Goal: Task Accomplishment & Management: Use online tool/utility

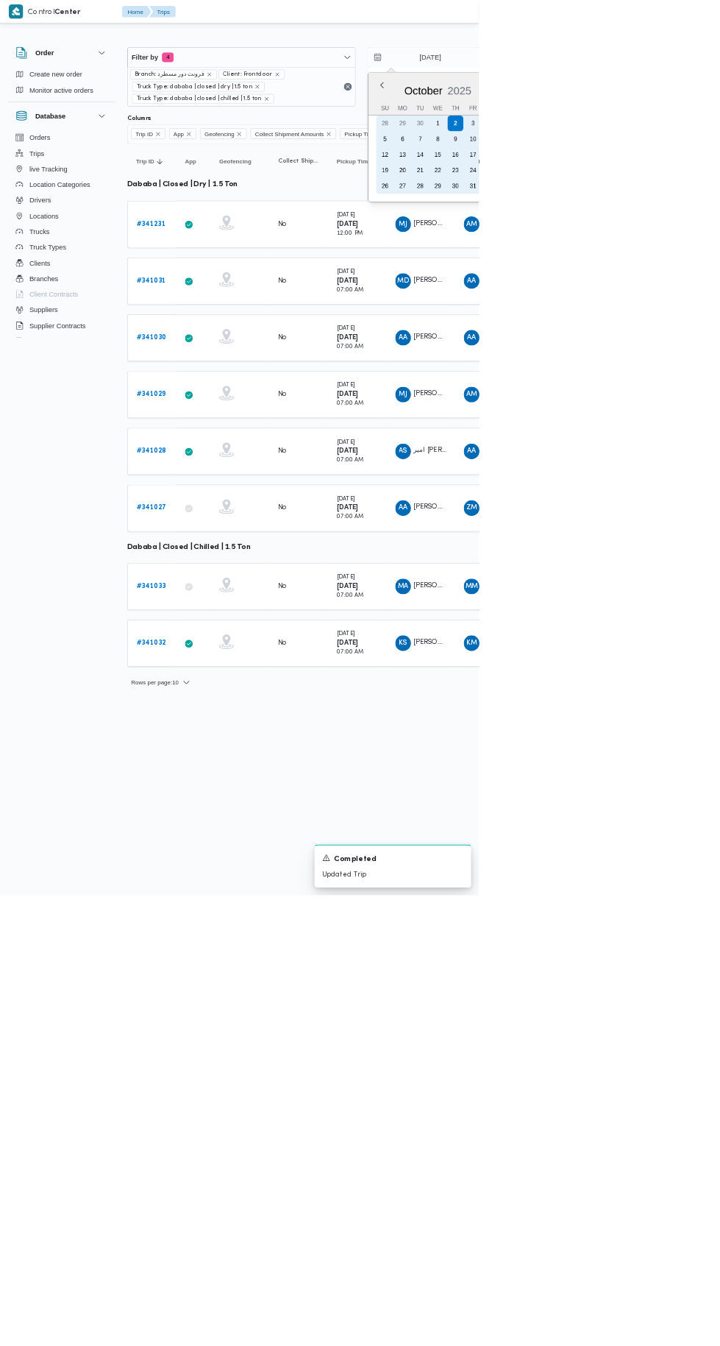
click at [621, 191] on div "30" at bounding box center [632, 186] width 24 height 24
type input "30/9/2025"
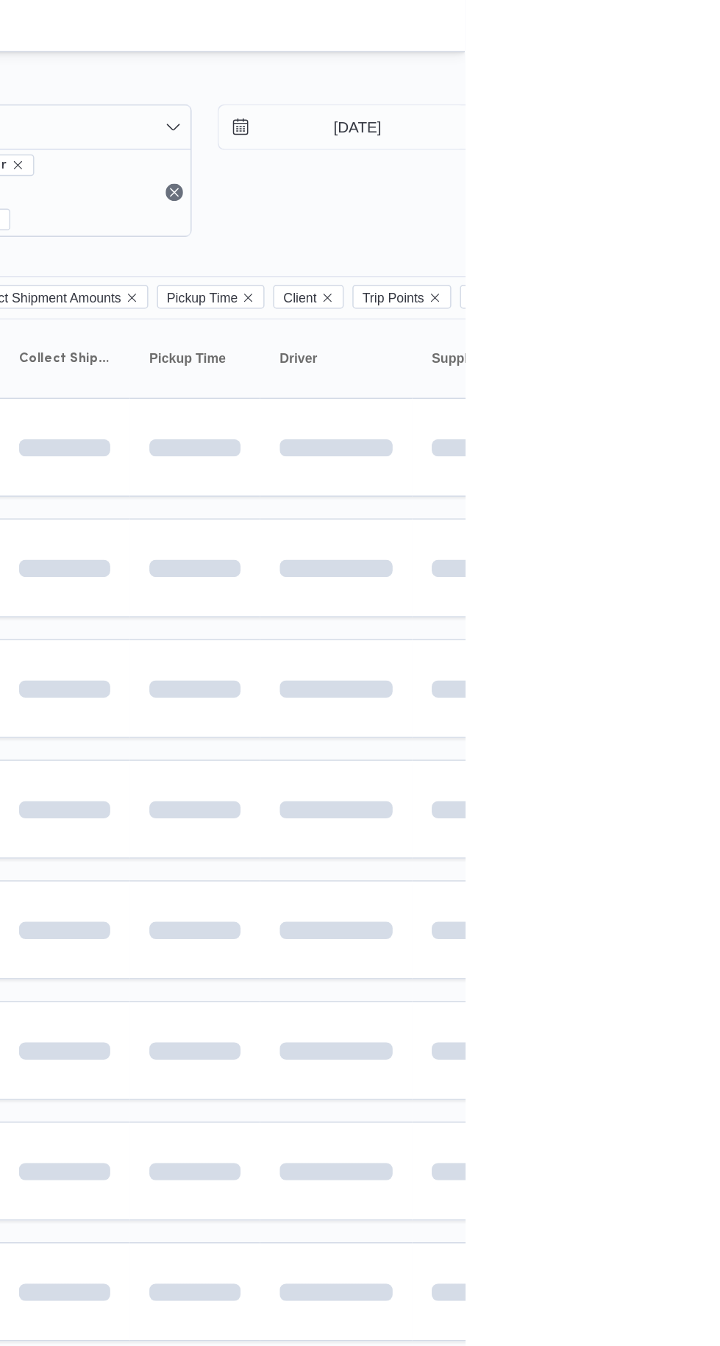
click at [720, 59] on div at bounding box center [632, 59] width 883 height 24
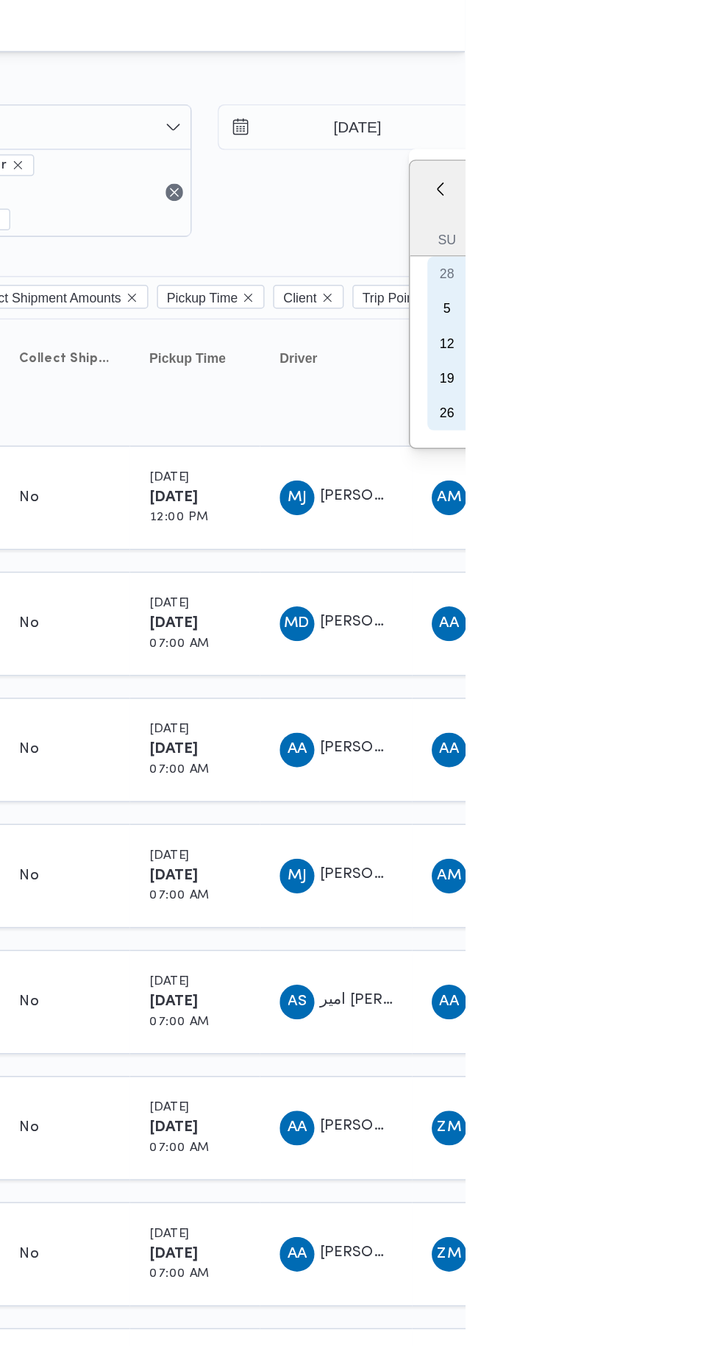
type input "30/9/2025"
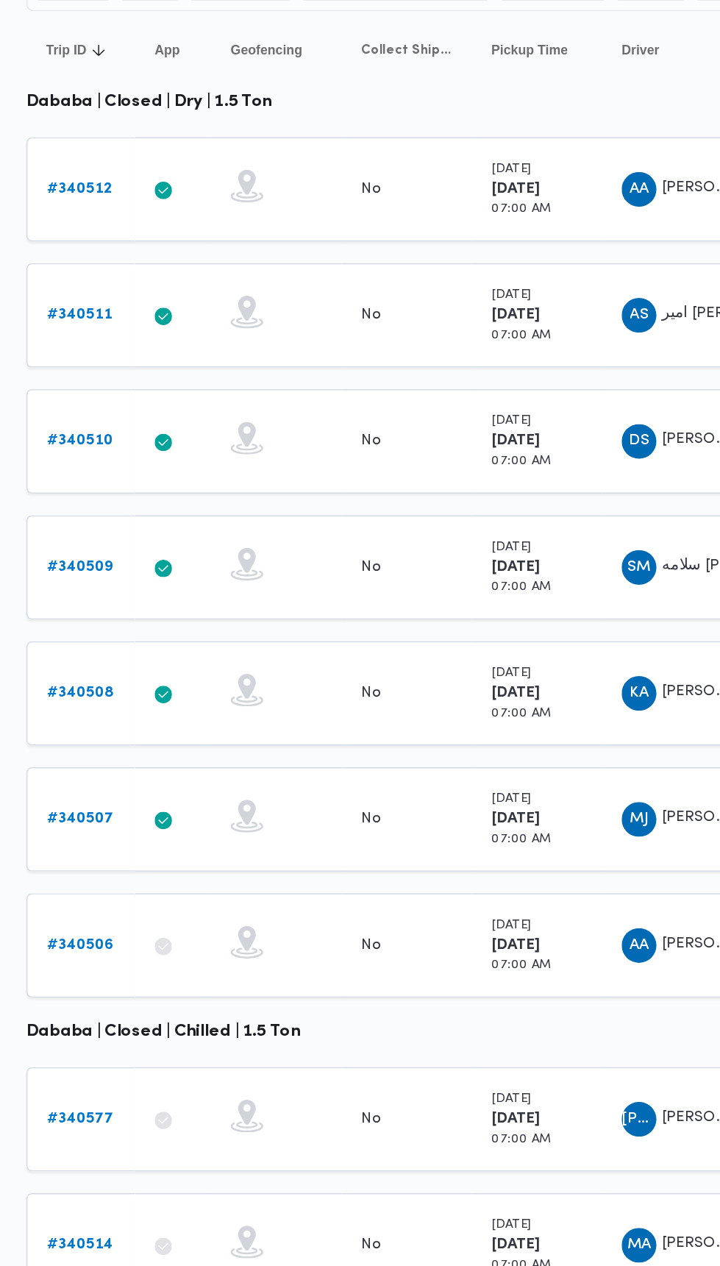
click at [237, 673] on b "# 340508" at bounding box center [228, 678] width 46 height 10
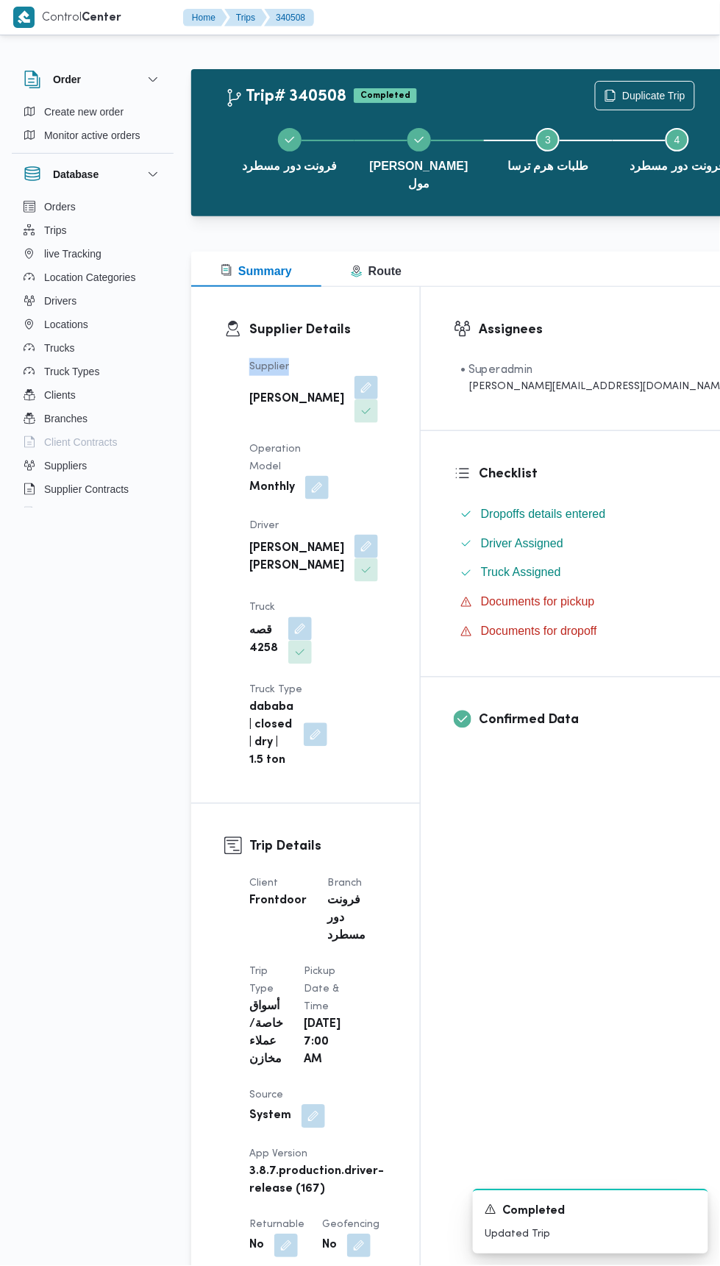
click at [268, 408] on b "زياد محمد سيد عتريس" at bounding box center [296, 400] width 95 height 18
click at [258, 395] on b "زياد محمد سيد عتريس" at bounding box center [296, 400] width 95 height 18
click at [274, 374] on dt "Supplier" at bounding box center [313, 367] width 129 height 18
copy b "زياد محمد سيد عتريس"
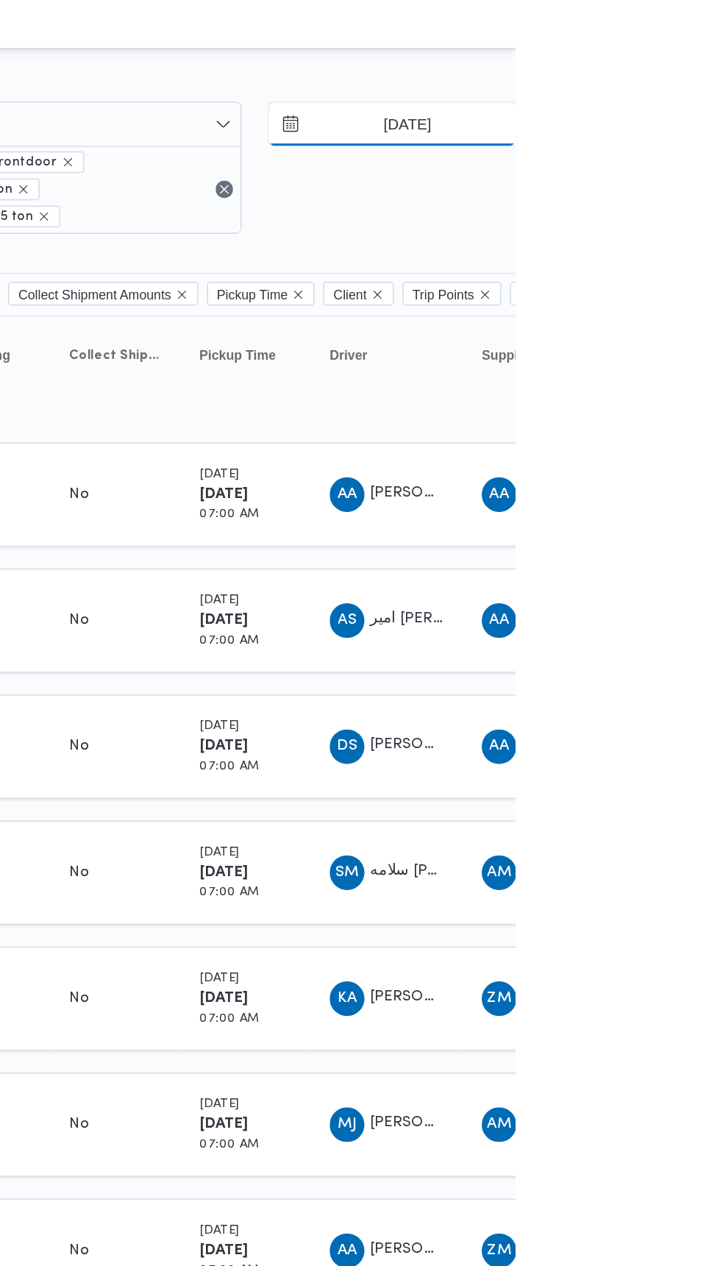
click at [647, 91] on input "30/9/2025" at bounding box center [636, 85] width 167 height 29
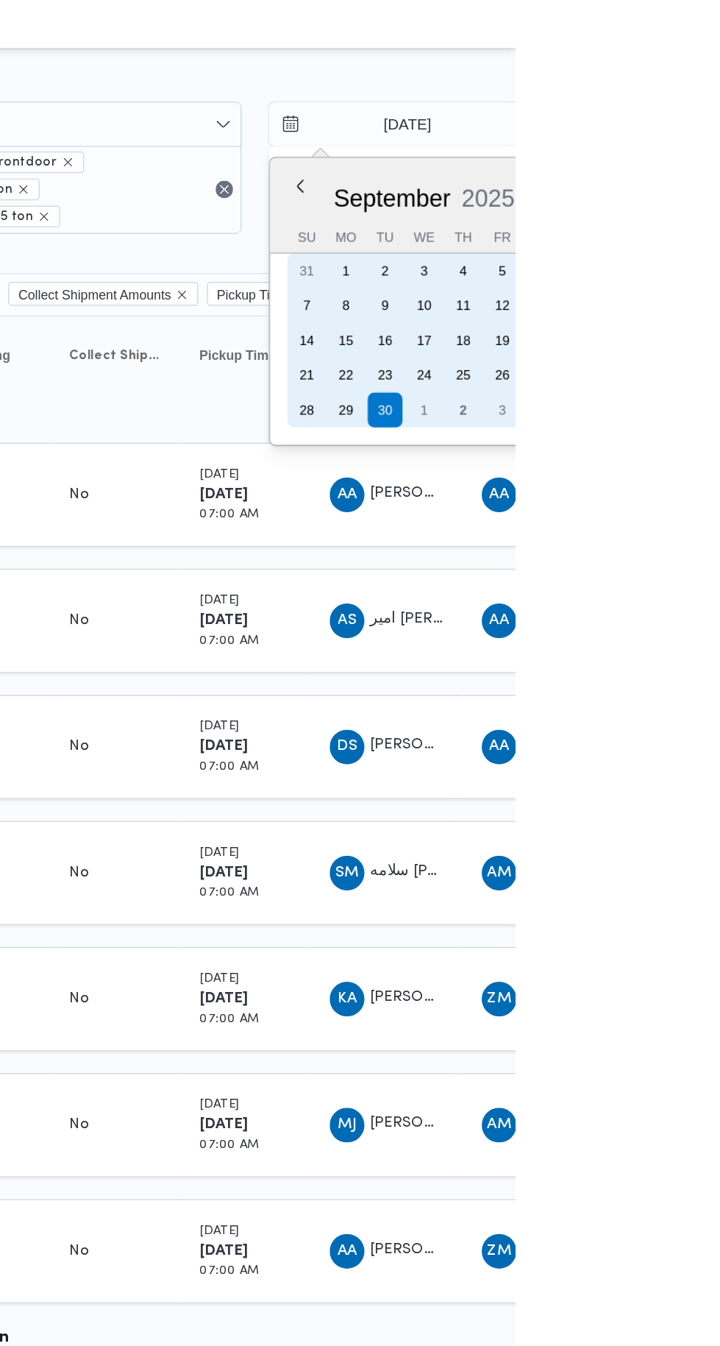
click at [684, 279] on div "2" at bounding box center [685, 280] width 24 height 24
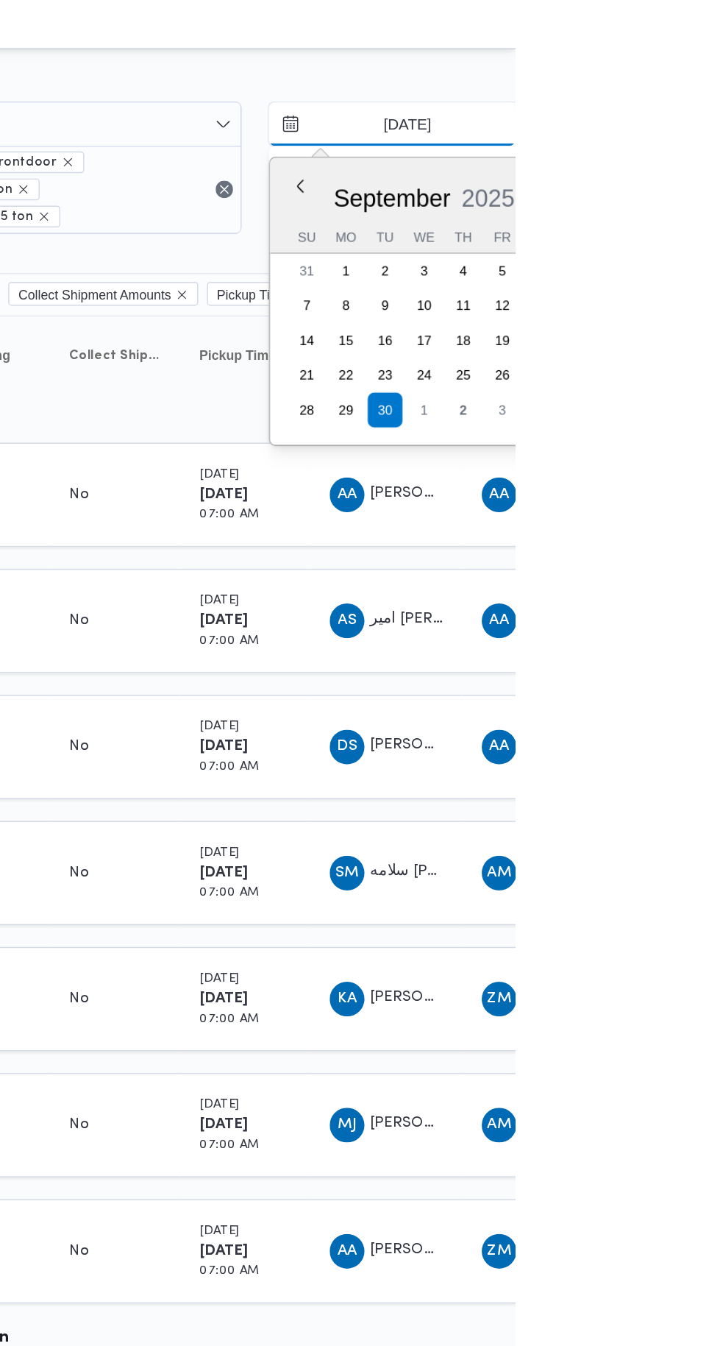
type input "2/10/2025"
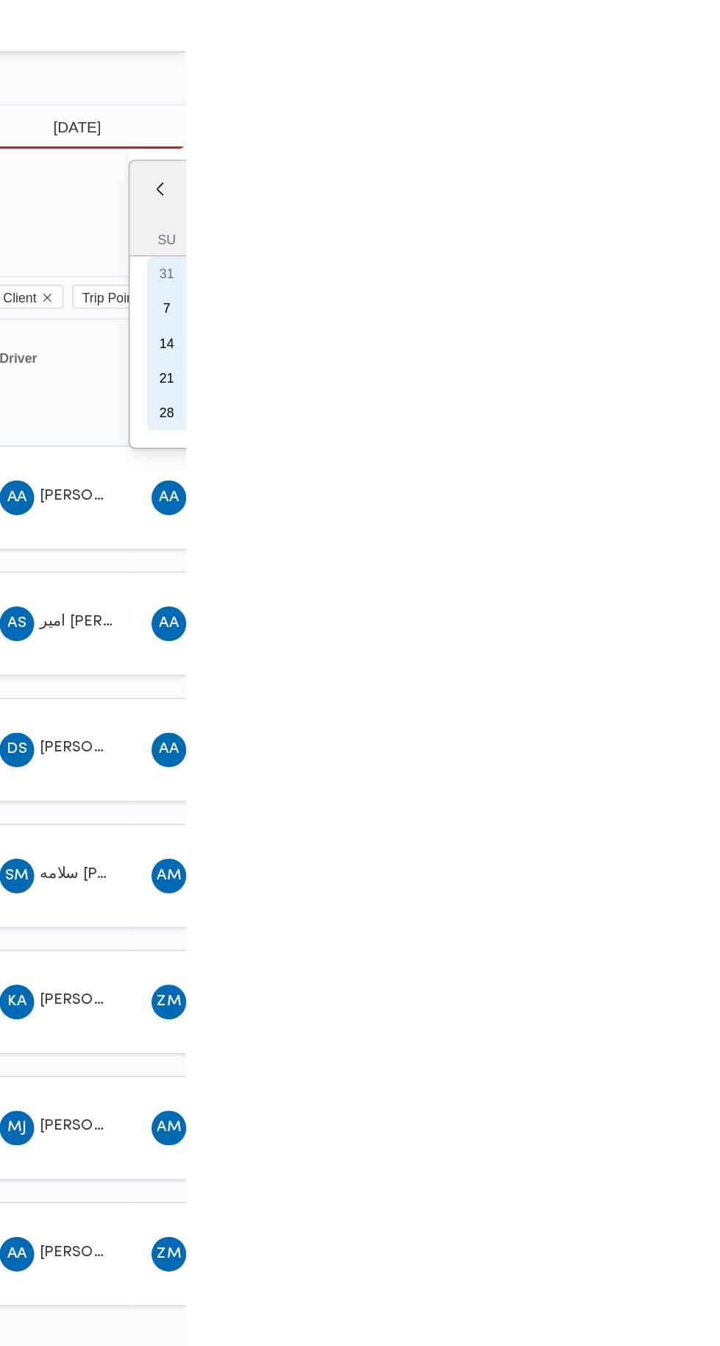
type input "2/10/2025"
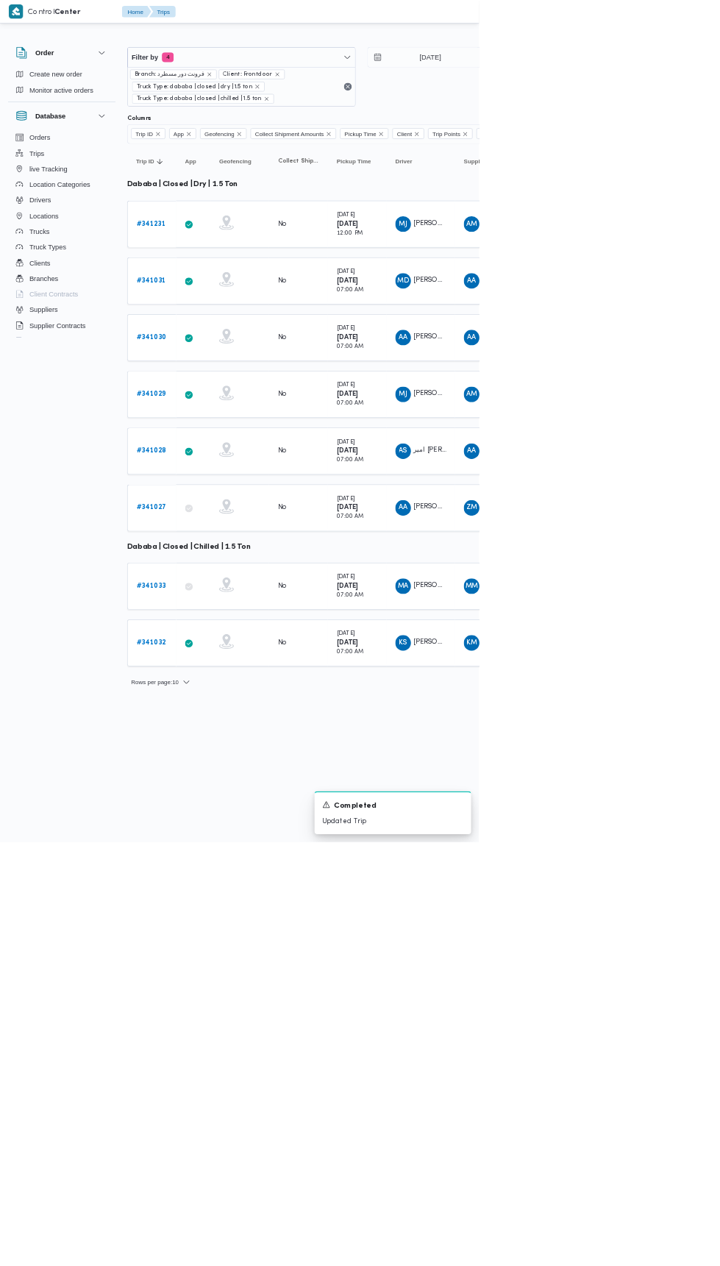
click at [235, 334] on b "# 341231" at bounding box center [226, 337] width 43 height 10
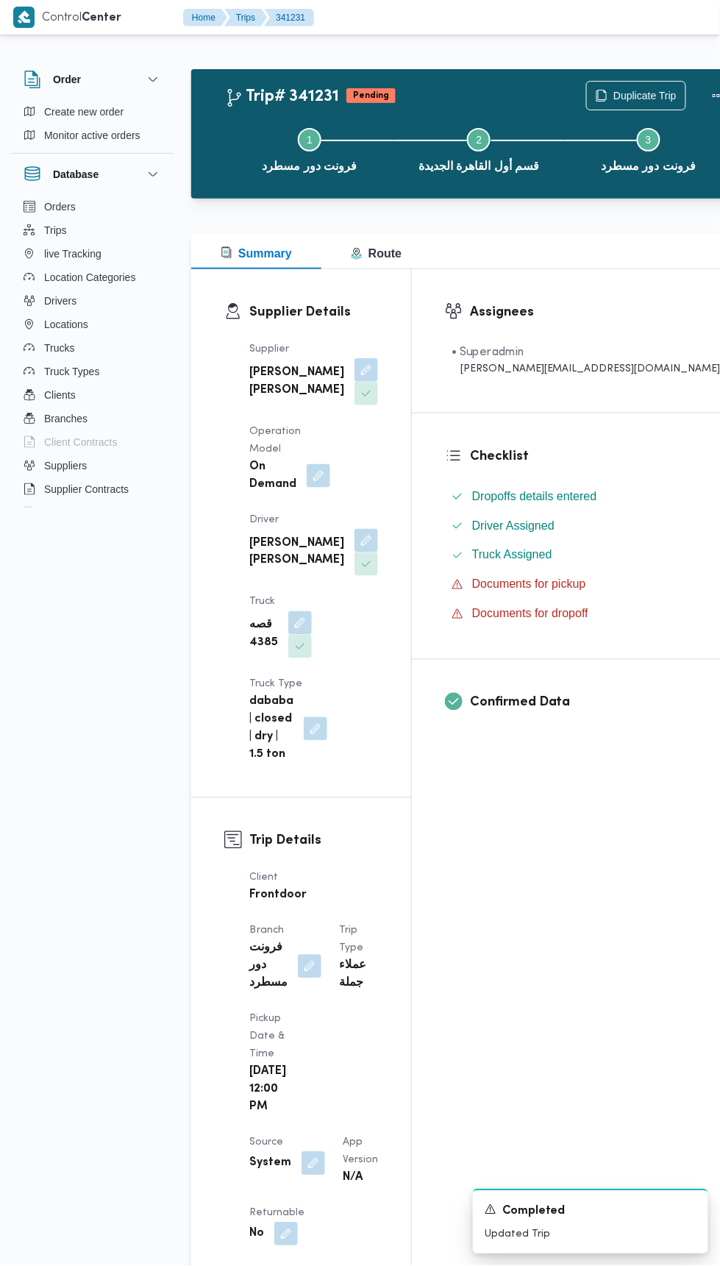
click at [355, 379] on button "button" at bounding box center [367, 370] width 24 height 24
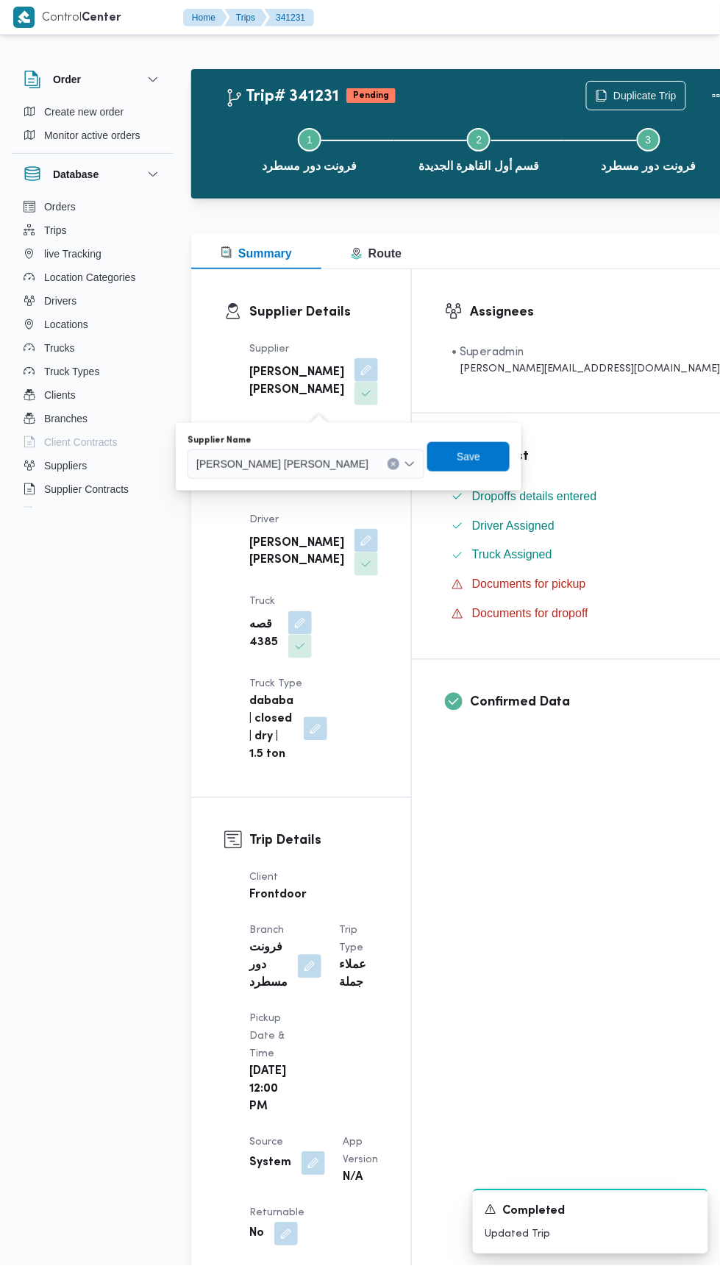
click at [374, 463] on input "Supplier Name" at bounding box center [374, 464] width 1 height 18
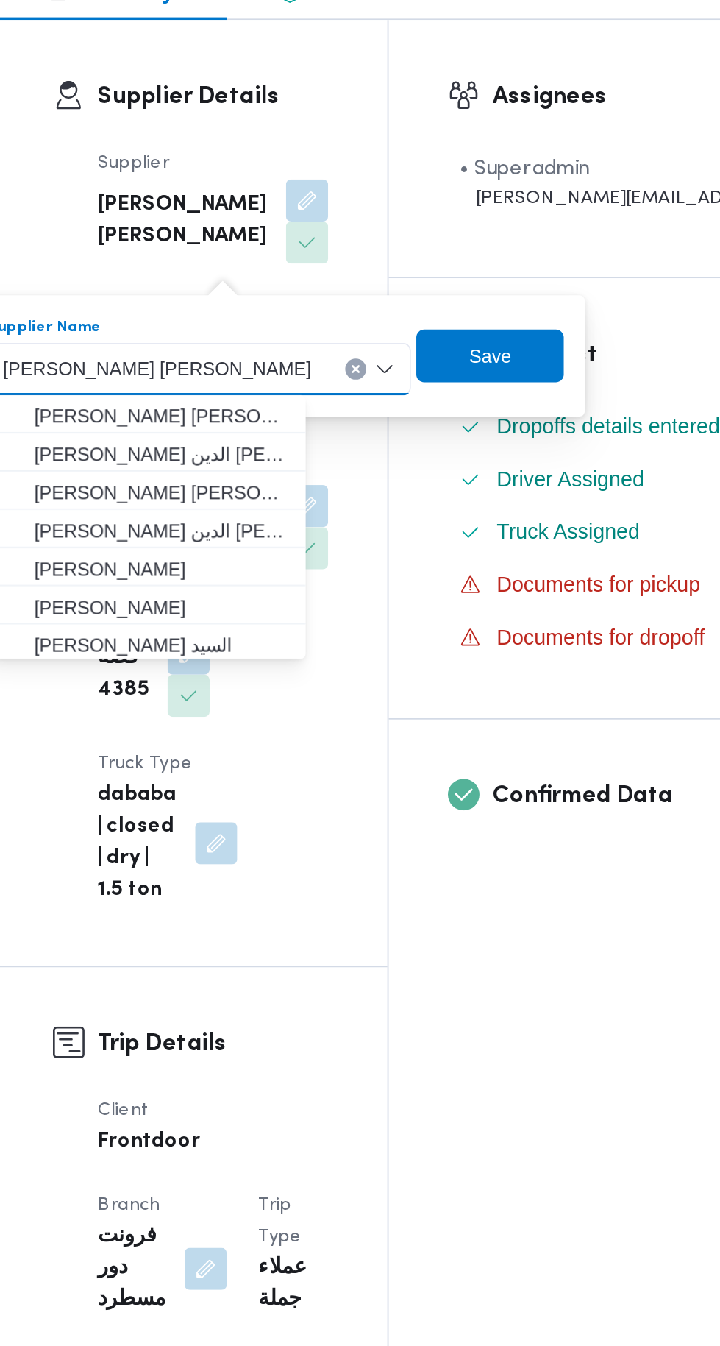
click at [388, 460] on button "Clear input" at bounding box center [394, 464] width 12 height 12
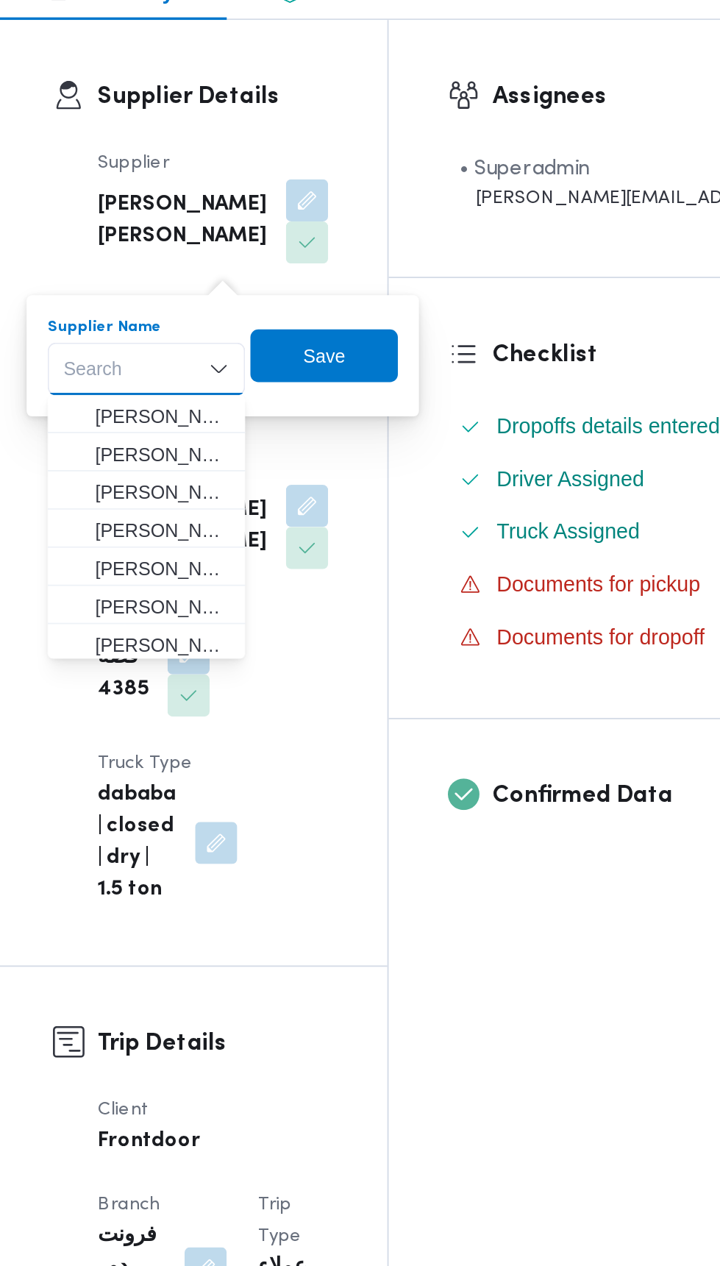
click at [280, 464] on div "Search" at bounding box center [276, 464] width 110 height 29
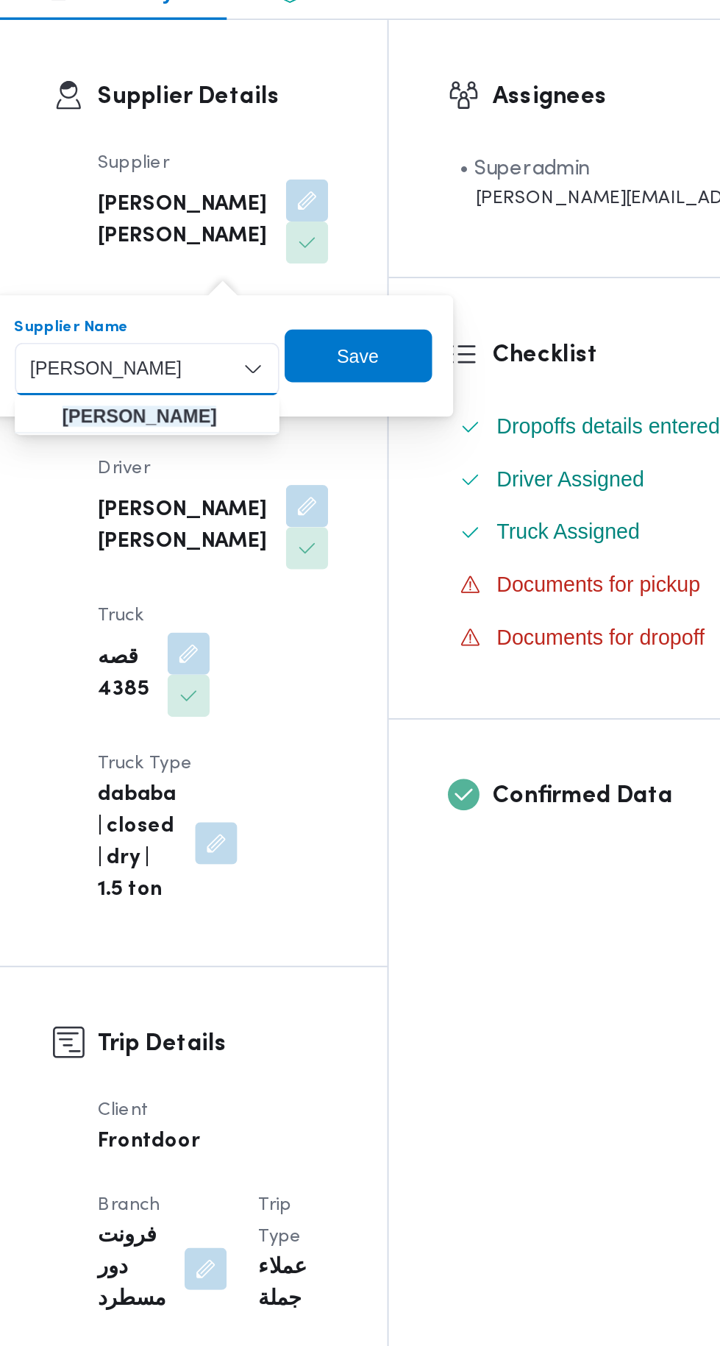
type input "زياد محمد سيد عتريس"
click at [314, 494] on mark "زياد محمد سيد عتريس" at bounding box center [273, 491] width 86 height 12
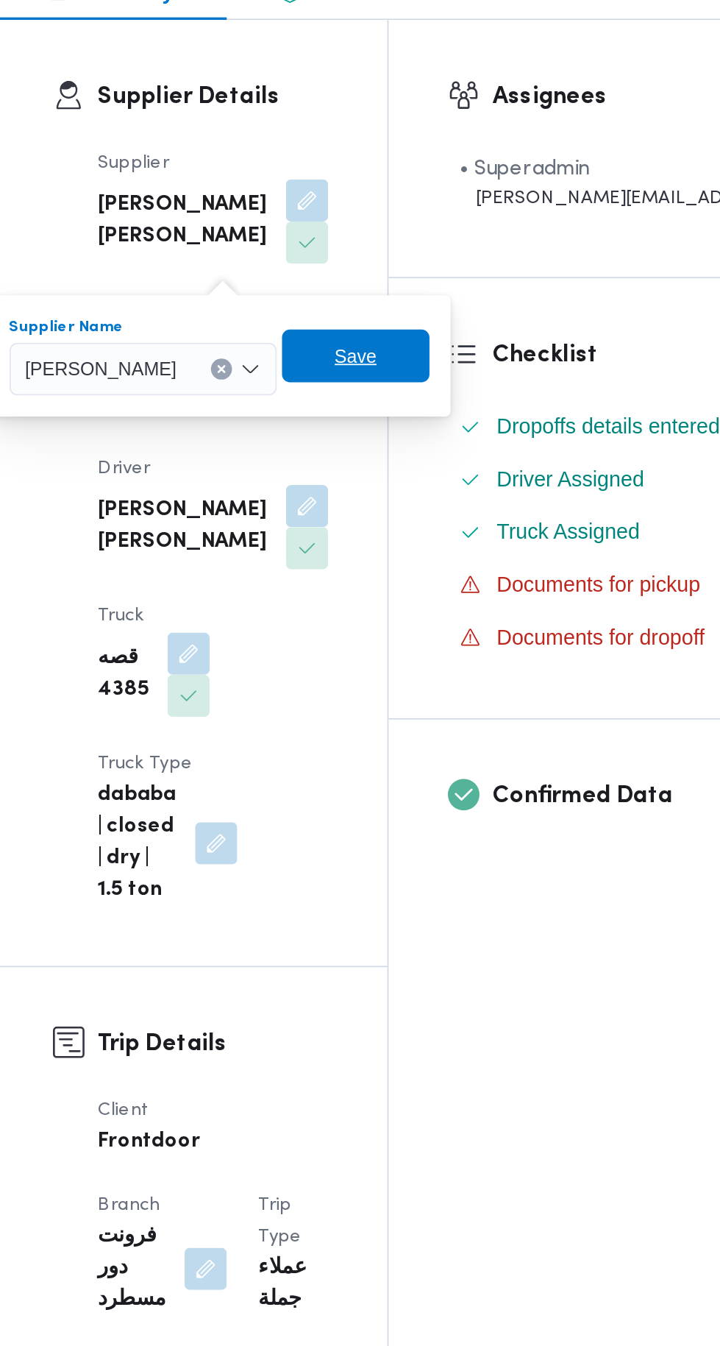
click at [412, 457] on span "Save" at bounding box center [393, 456] width 82 height 29
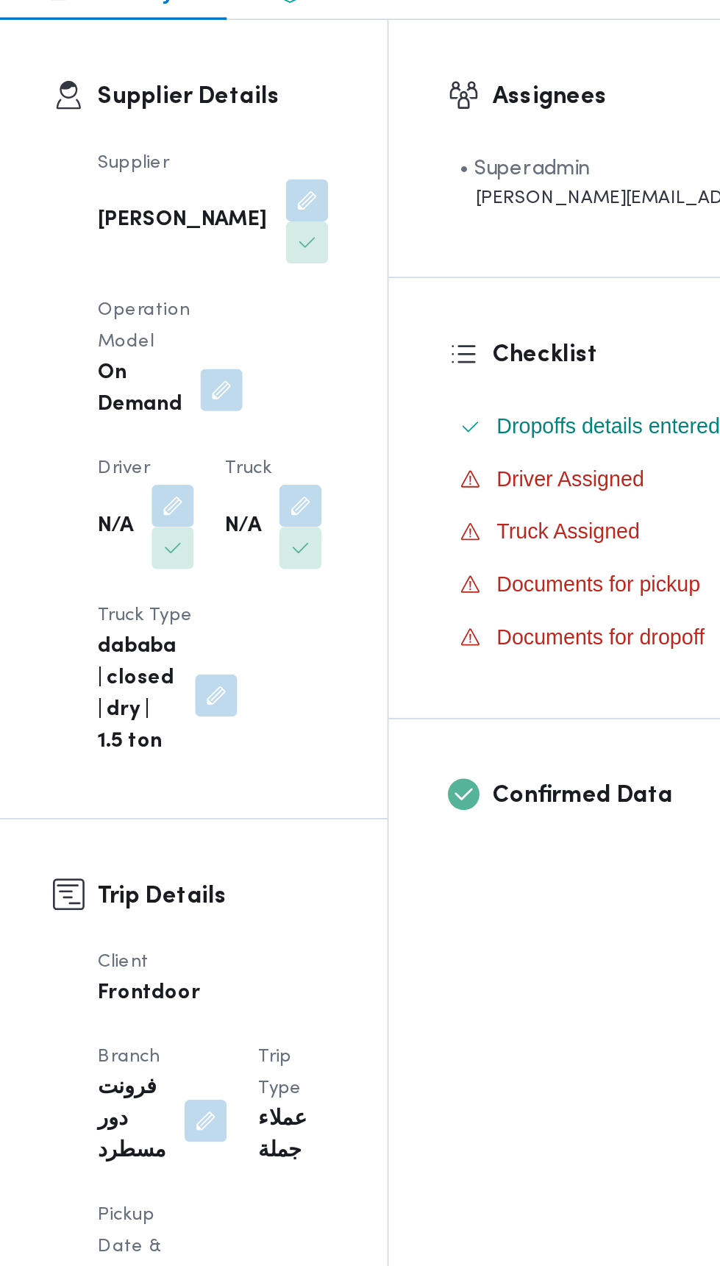
click at [302, 529] on button "button" at bounding box center [292, 541] width 24 height 24
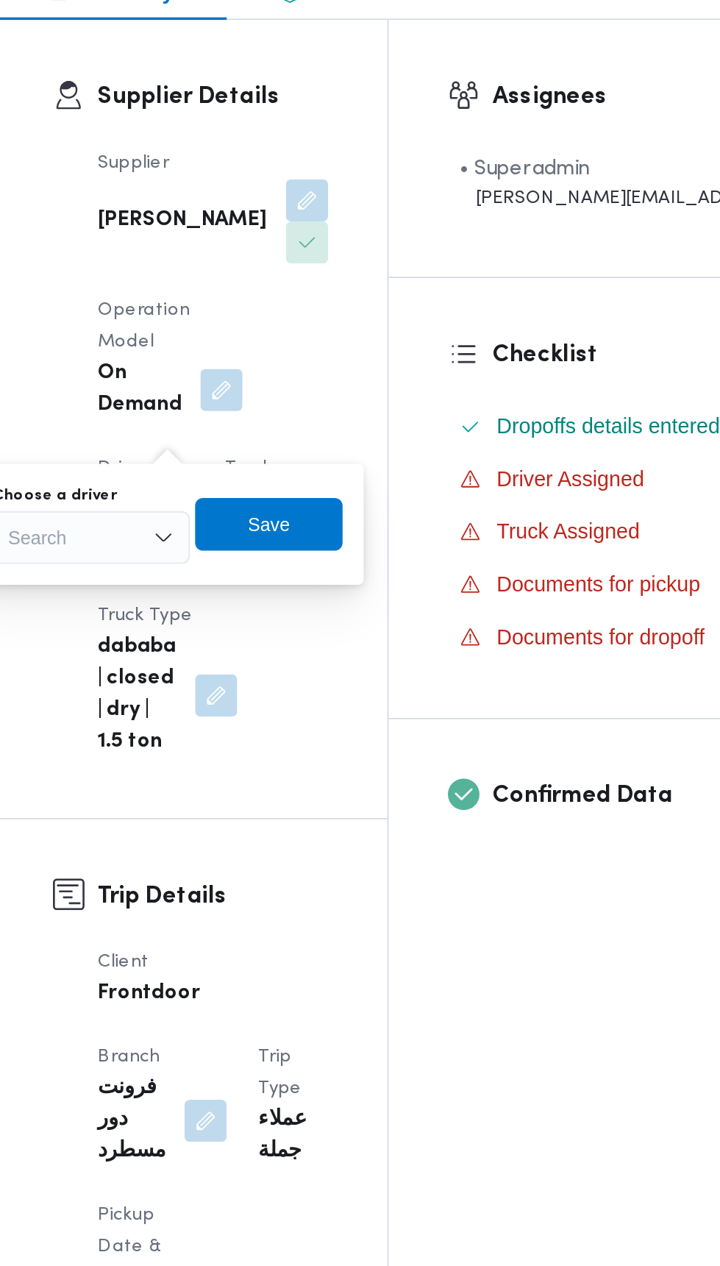
click at [288, 553] on icon "Open list of options" at bounding box center [286, 559] width 12 height 12
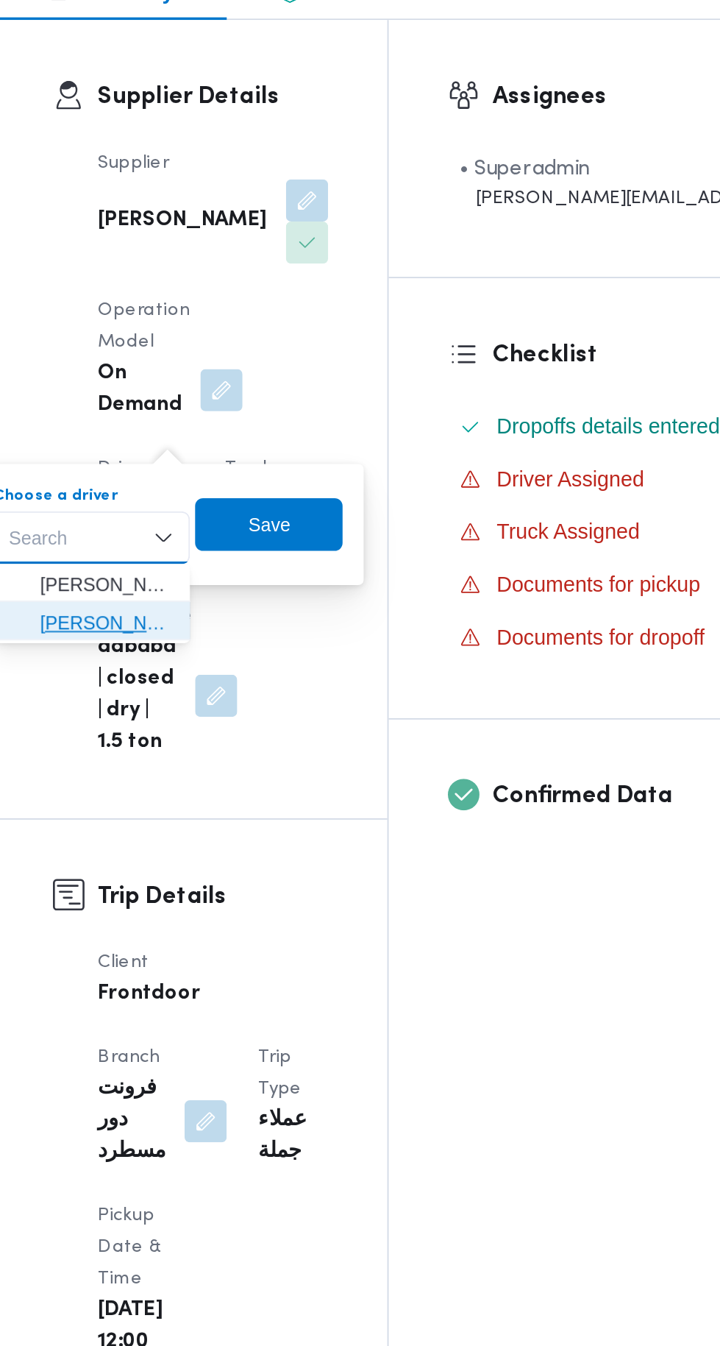
click at [267, 608] on span "خالد علي محمد فرج" at bounding box center [254, 606] width 75 height 18
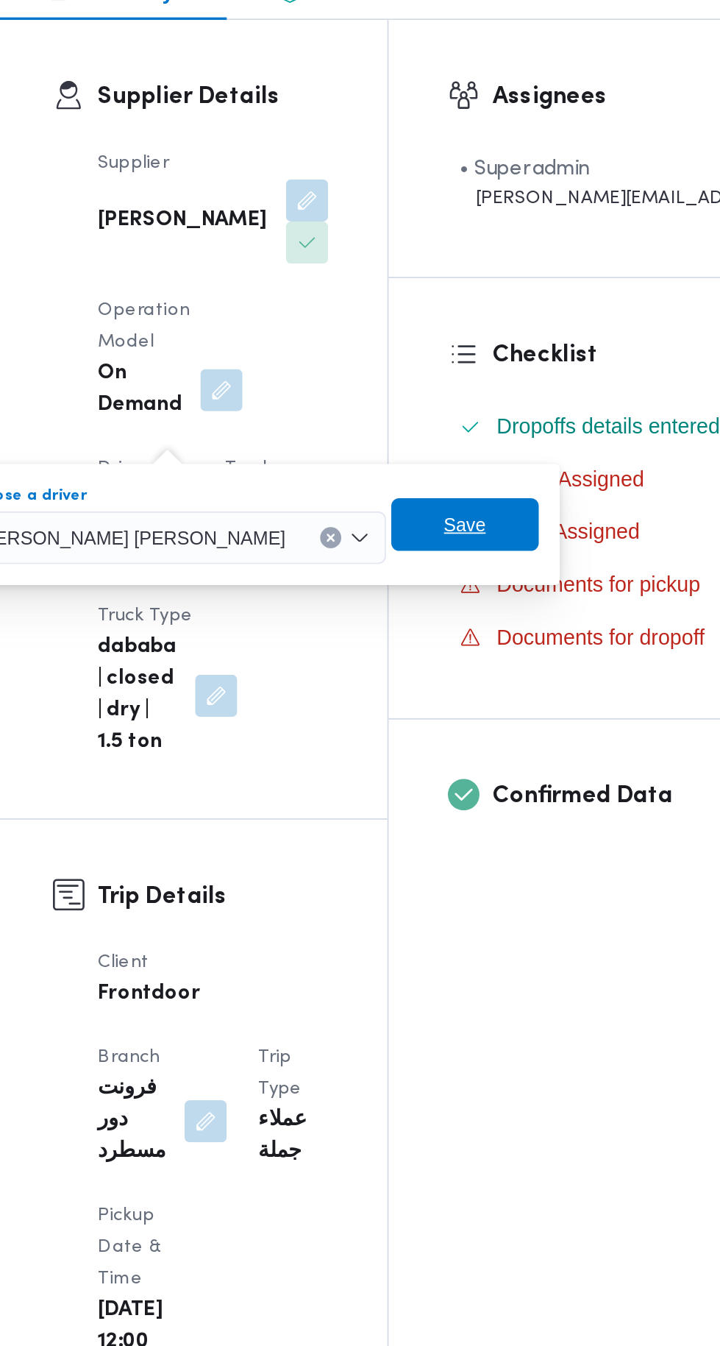
click at [413, 547] on span "Save" at bounding box center [454, 550] width 82 height 29
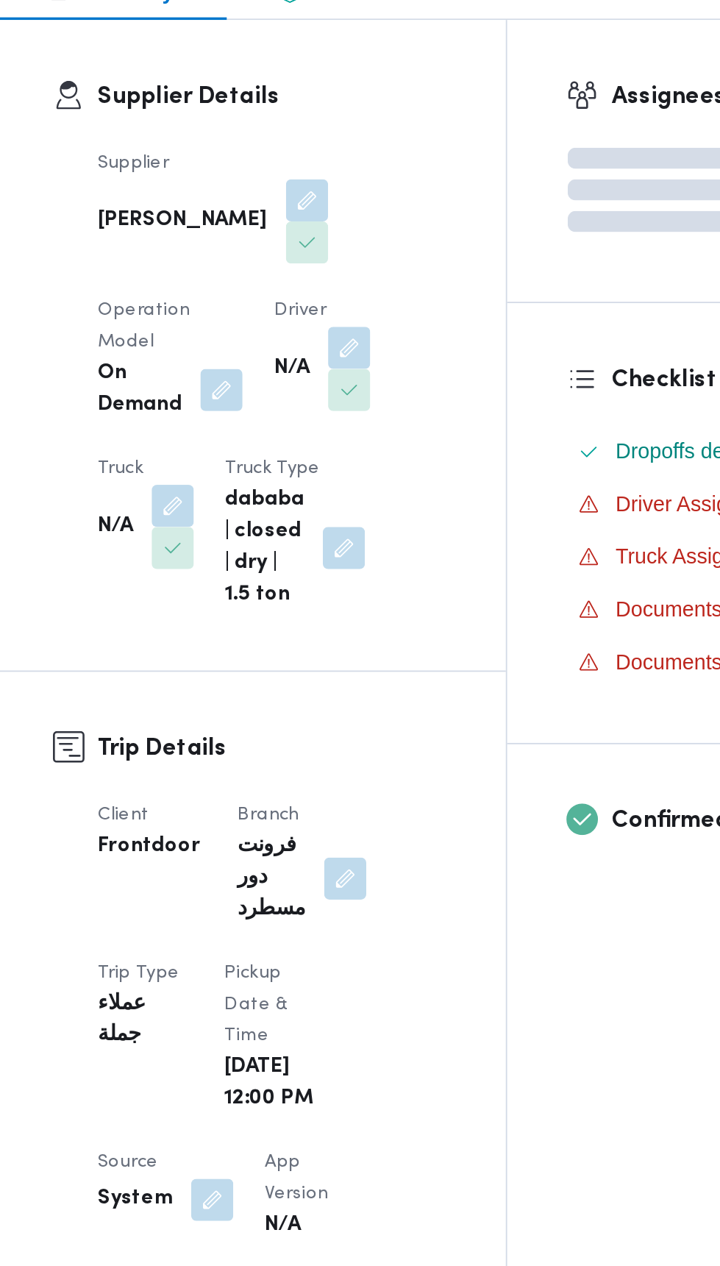
click at [303, 529] on button "button" at bounding box center [292, 541] width 24 height 24
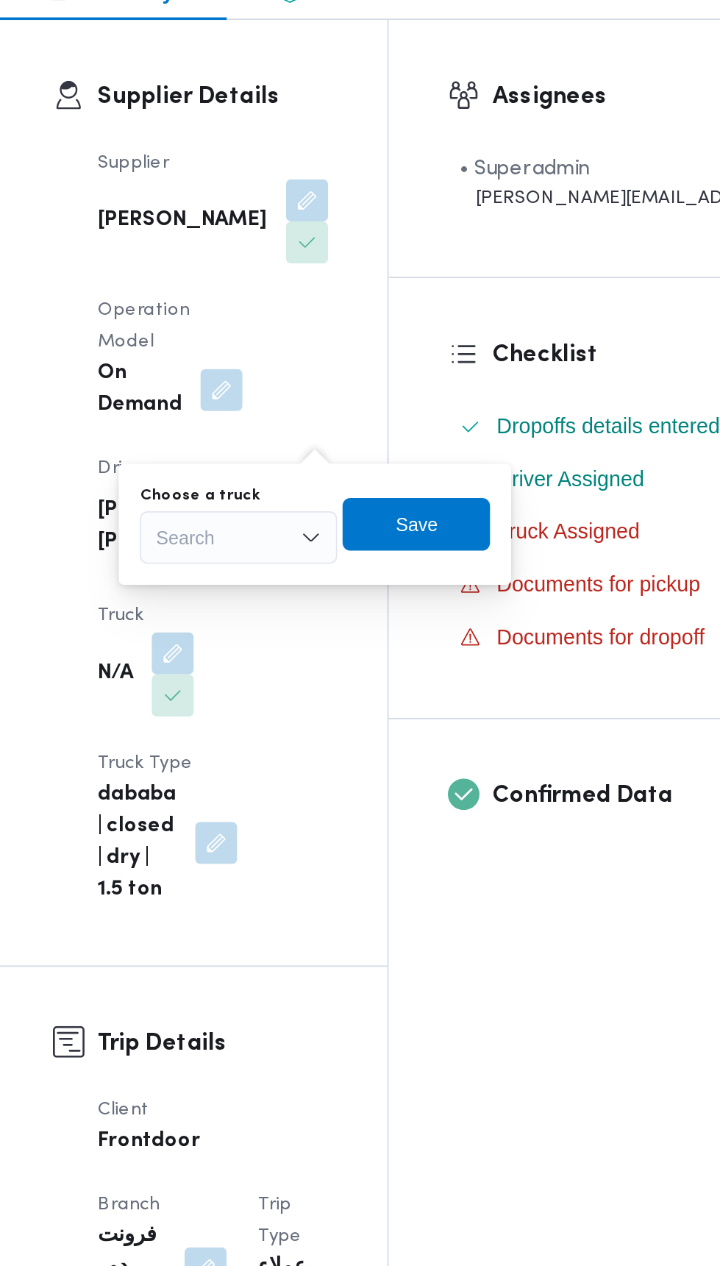
click at [357, 558] on div "Search" at bounding box center [328, 558] width 110 height 29
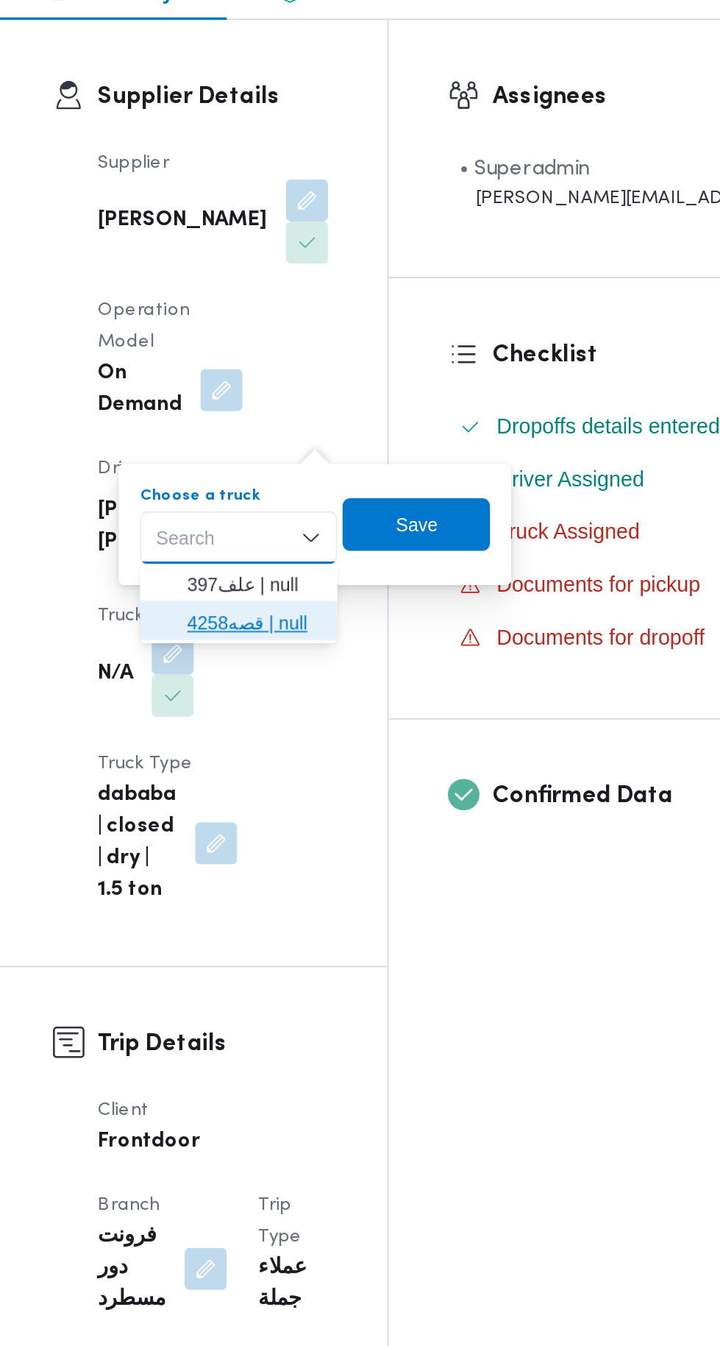
click at [355, 609] on span "قصه4258 | null" at bounding box center [336, 606] width 75 height 18
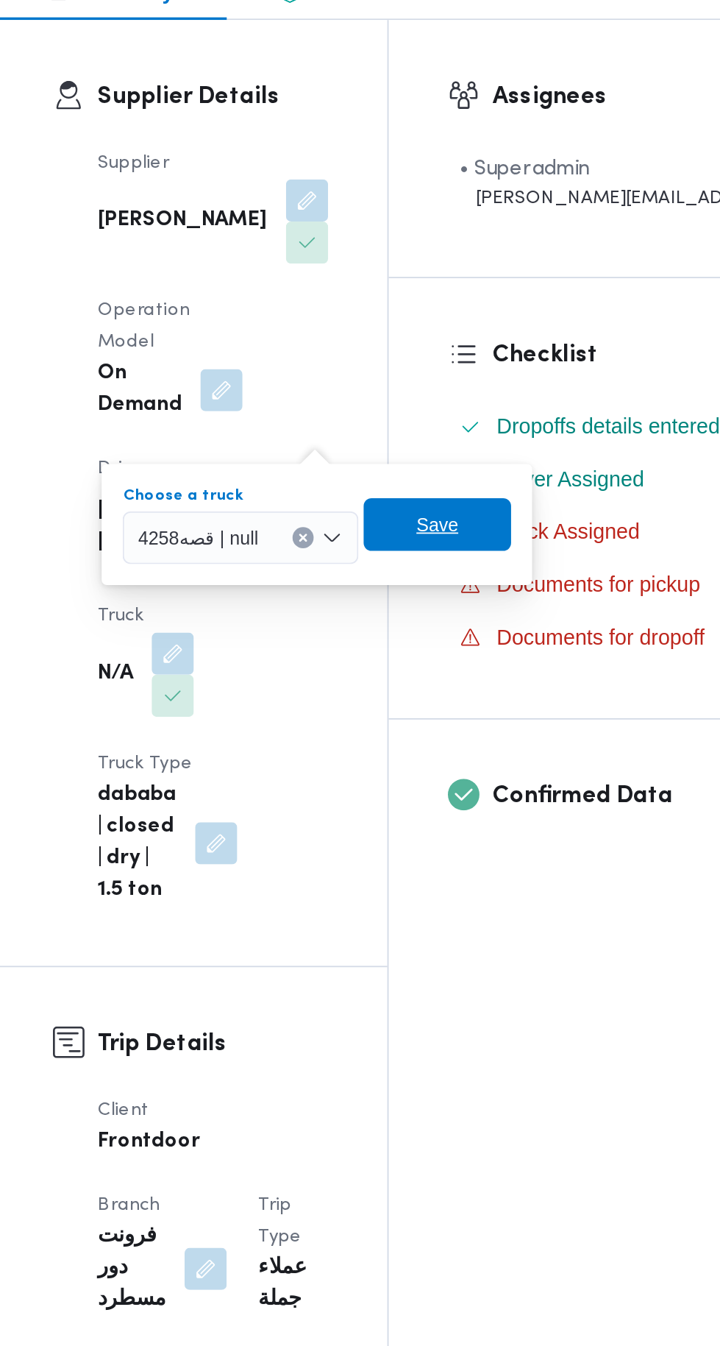
click at [449, 552] on span "Save" at bounding box center [439, 551] width 24 height 18
